Goal: Task Accomplishment & Management: Manage account settings

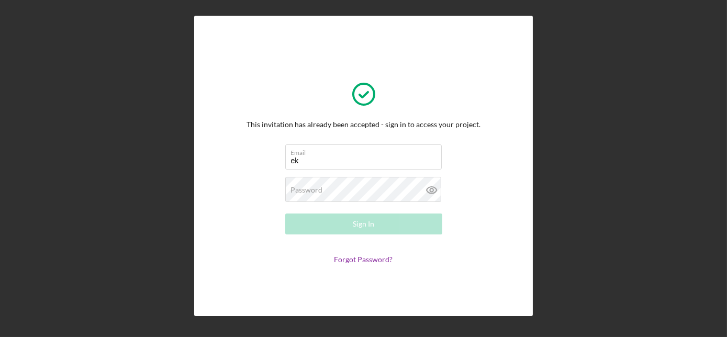
type input "[EMAIL_ADDRESS][DOMAIN_NAME]"
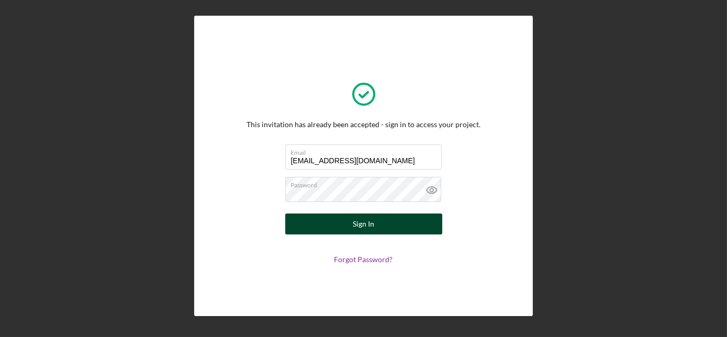
click at [358, 225] on div "Sign In" at bounding box center [363, 224] width 21 height 21
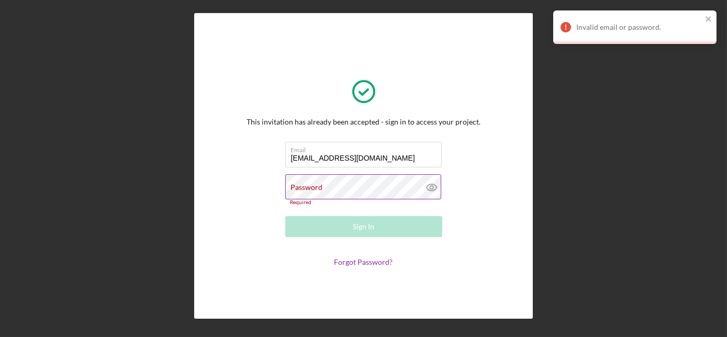
click at [331, 200] on div "Required" at bounding box center [363, 203] width 157 height 6
click at [338, 185] on div "Password Required" at bounding box center [363, 189] width 157 height 31
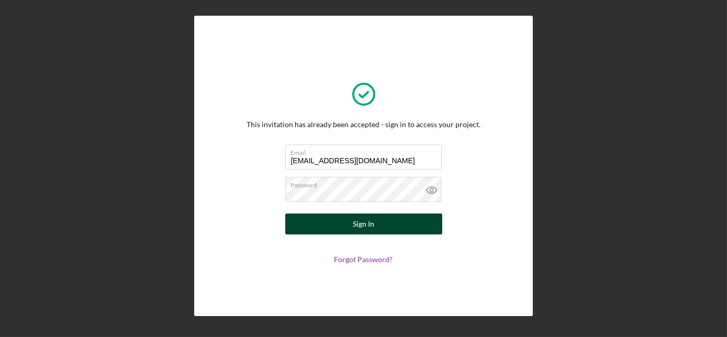
click at [365, 226] on div "Sign In" at bounding box center [363, 224] width 21 height 21
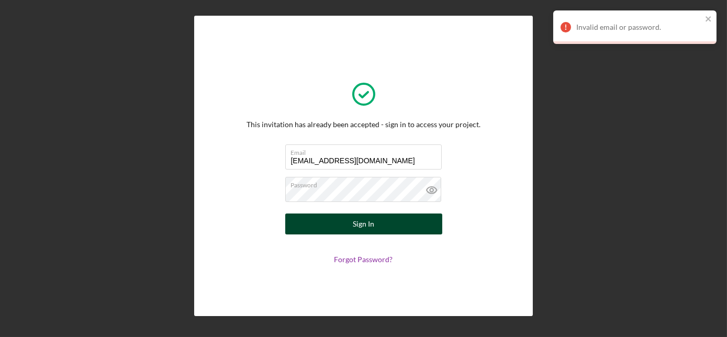
click at [348, 229] on button "Sign In" at bounding box center [363, 224] width 157 height 21
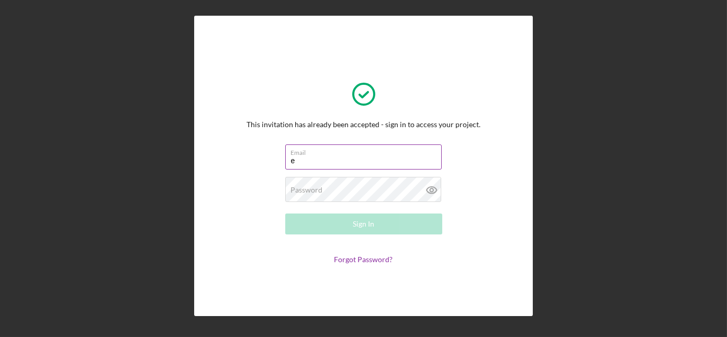
type input "[EMAIL_ADDRESS][DOMAIN_NAME]"
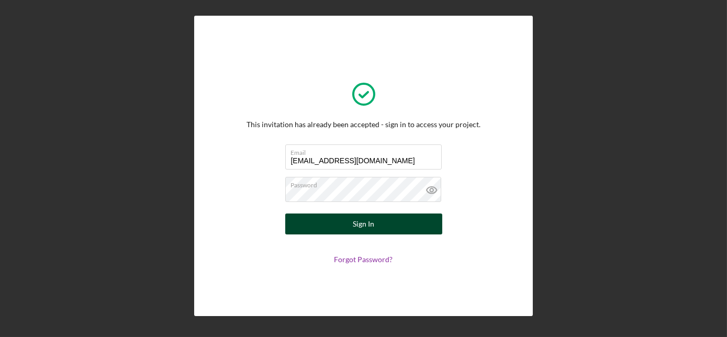
click at [353, 226] on div "Sign In" at bounding box center [363, 224] width 21 height 21
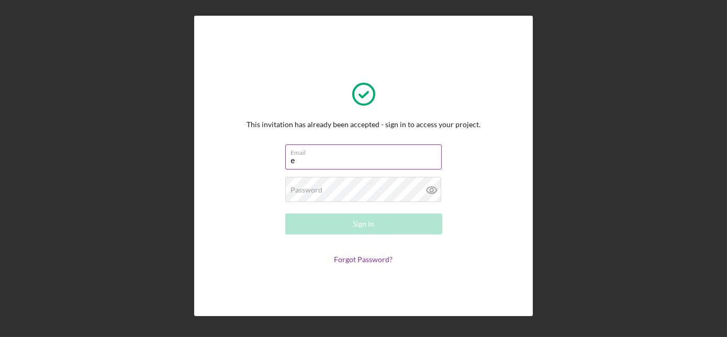
type input "[EMAIL_ADDRESS][DOMAIN_NAME]"
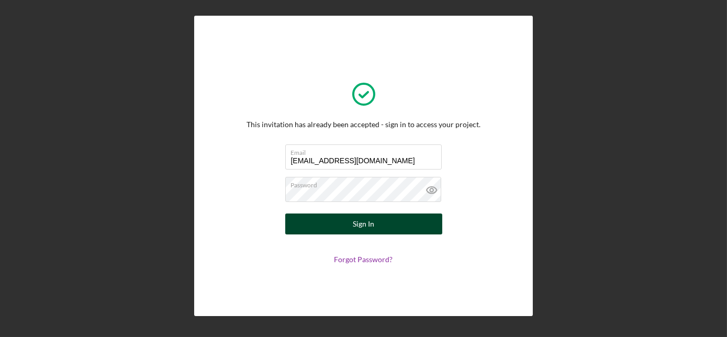
click at [354, 227] on div "Sign In" at bounding box center [363, 224] width 21 height 21
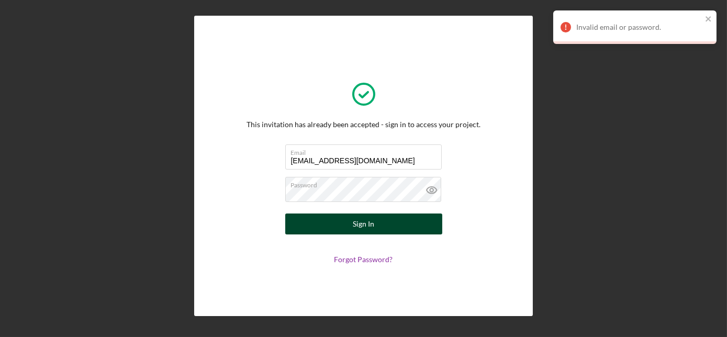
click at [344, 226] on button "Sign In" at bounding box center [363, 224] width 157 height 21
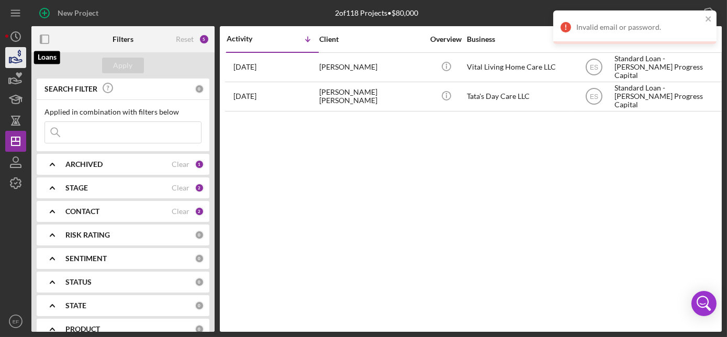
click at [12, 59] on icon "button" at bounding box center [16, 58] width 26 height 26
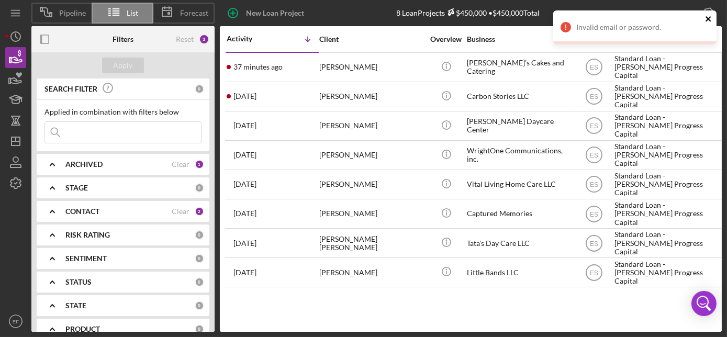
click at [707, 16] on icon "close" at bounding box center [708, 18] width 5 height 5
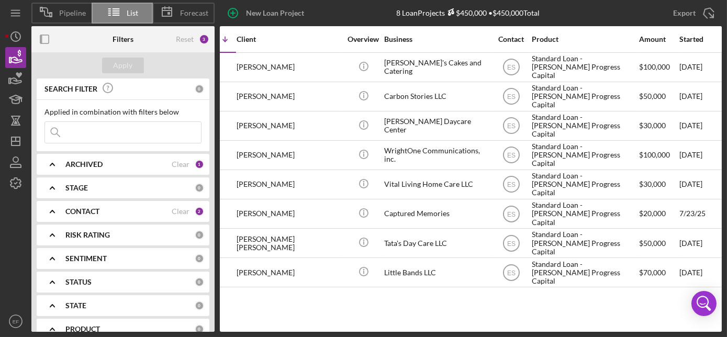
scroll to position [0, 82]
